Goal: Check status: Check status

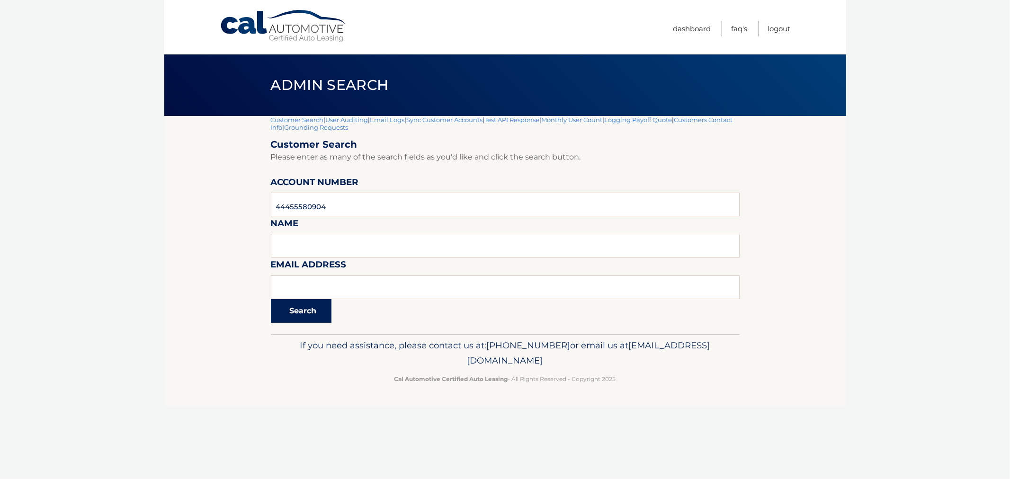
type input "44455580904"
click at [311, 299] on button "Search" at bounding box center [301, 311] width 61 height 24
click at [318, 204] on input "text" at bounding box center [505, 205] width 469 height 24
paste input "44455580904"
type input "44455580904"
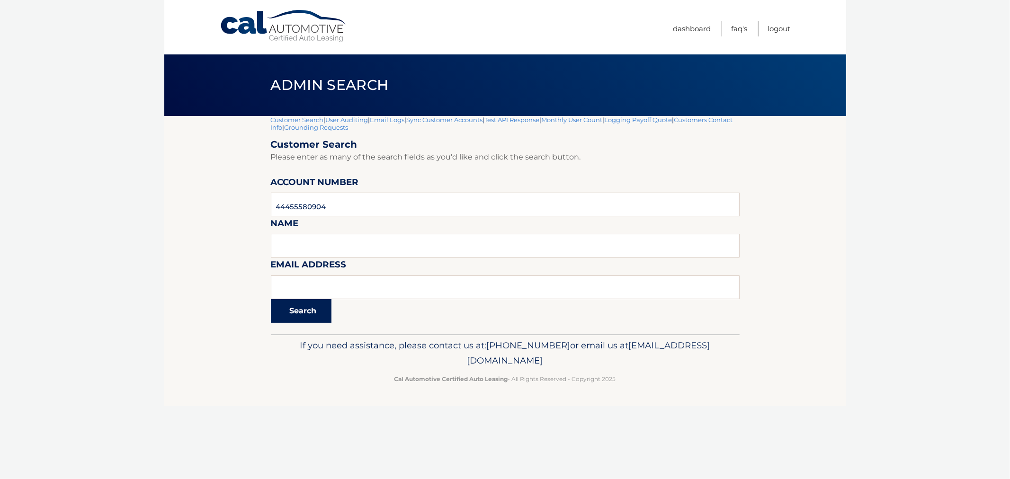
click at [315, 316] on button "Search" at bounding box center [301, 311] width 61 height 24
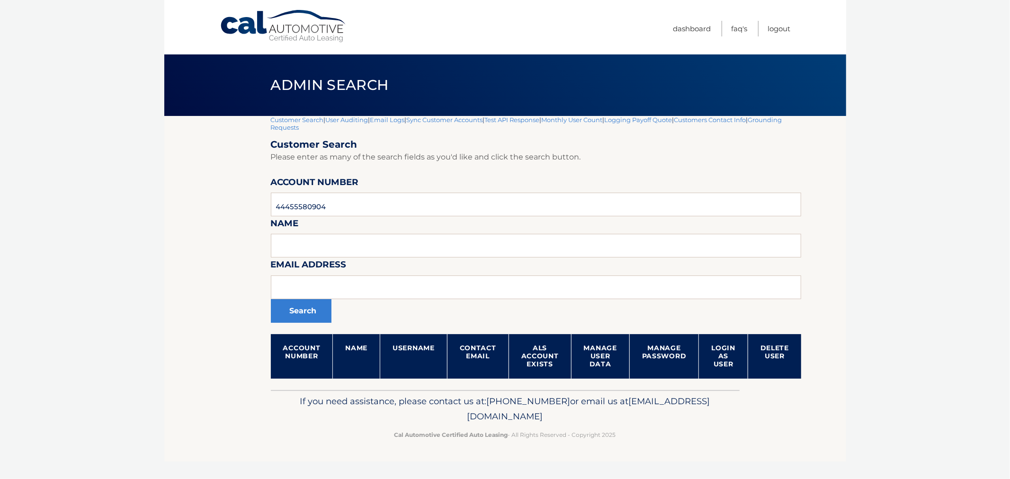
drag, startPoint x: 233, startPoint y: 304, endPoint x: 212, endPoint y: 394, distance: 93.4
click at [232, 305] on section "Customer Search | User Auditing | Email Logs | Sync Customer Accounts | Test AP…" at bounding box center [505, 253] width 682 height 274
click at [62, 321] on body "Cal Automotive Menu Dashboard FAQ's Logout |" at bounding box center [505, 239] width 1010 height 479
click at [59, 92] on body "Cal Automotive Menu Dashboard FAQ's Logout |" at bounding box center [505, 239] width 1010 height 479
